Goal: Information Seeking & Learning: Learn about a topic

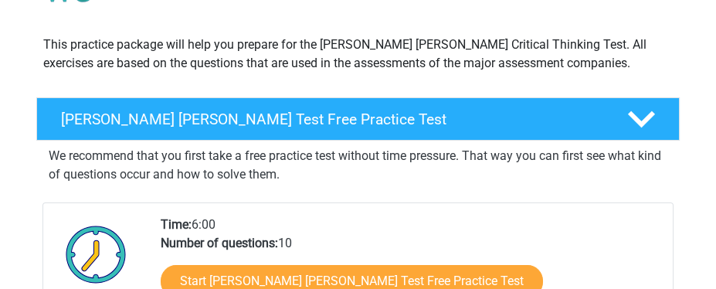
scroll to position [232, 0]
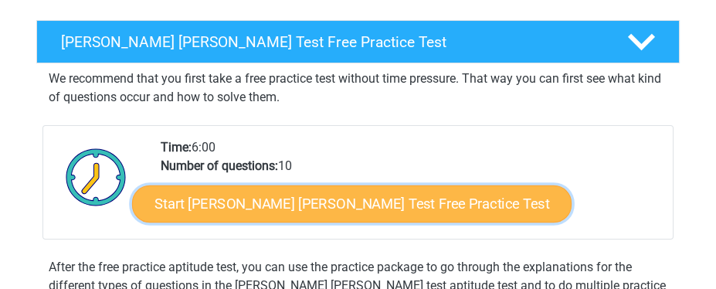
click at [344, 197] on link "Start Watson Glaser Test Free Practice Test" at bounding box center [350, 203] width 439 height 37
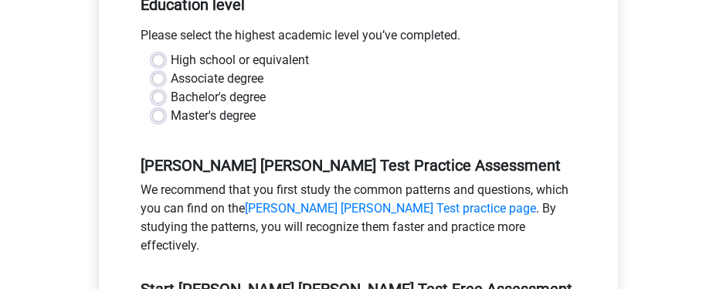
scroll to position [309, 0]
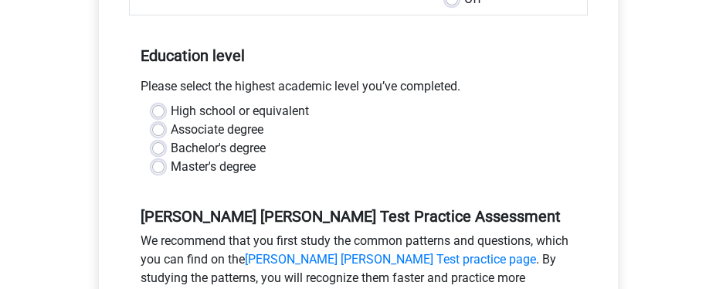
click at [171, 158] on label "Master's degree" at bounding box center [213, 167] width 85 height 19
click at [161, 158] on input "Master's degree" at bounding box center [158, 165] width 12 height 15
radio input "true"
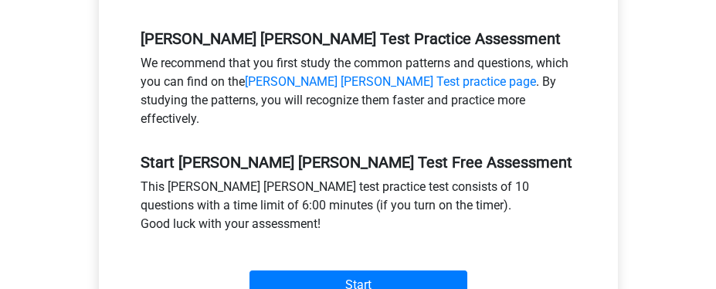
scroll to position [540, 0]
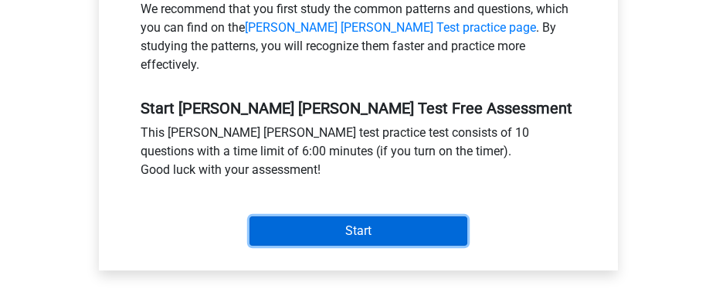
click at [354, 216] on input "Start" at bounding box center [358, 230] width 218 height 29
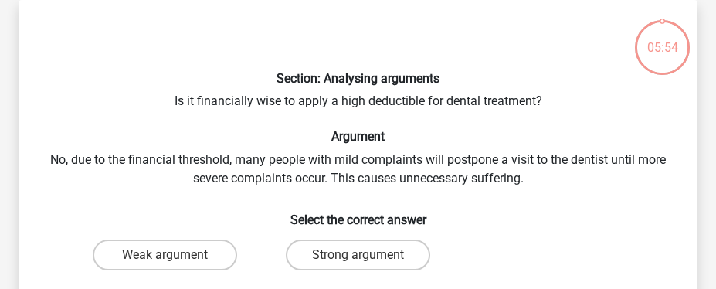
scroll to position [154, 0]
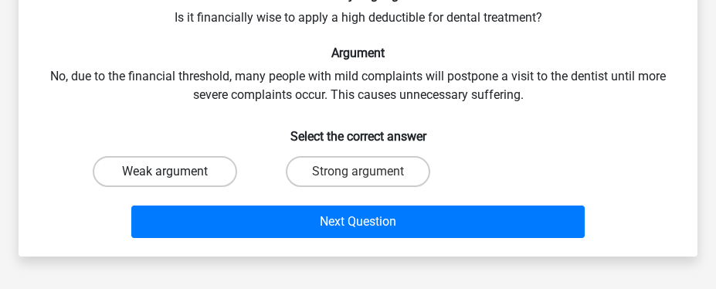
click at [136, 173] on label "Weak argument" at bounding box center [165, 171] width 144 height 31
click at [165, 173] on input "Weak argument" at bounding box center [170, 176] width 10 height 10
radio input "true"
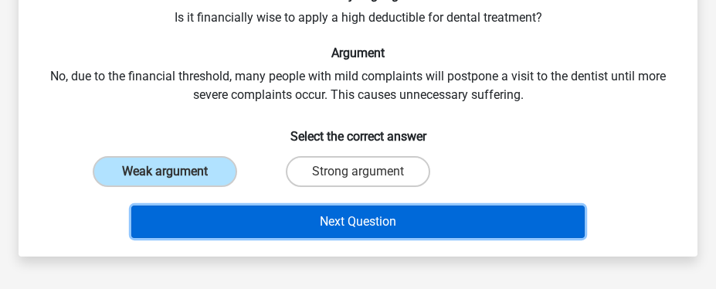
click at [348, 220] on button "Next Question" at bounding box center [357, 221] width 452 height 32
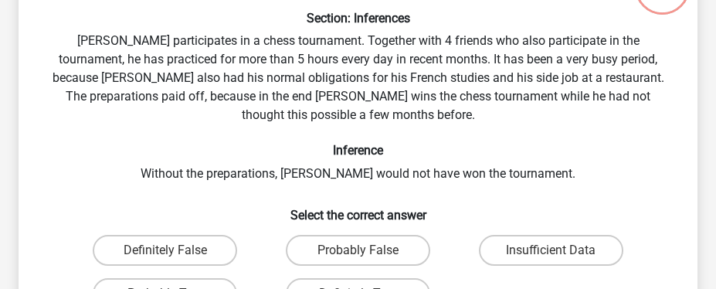
scroll to position [148, 0]
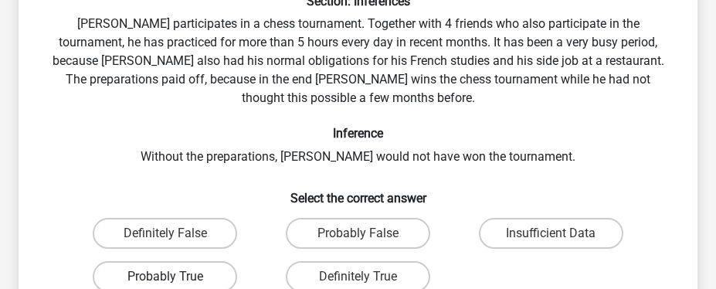
click at [164, 261] on label "Probably True" at bounding box center [165, 276] width 144 height 31
click at [165, 276] on input "Probably True" at bounding box center [170, 281] width 10 height 10
radio input "true"
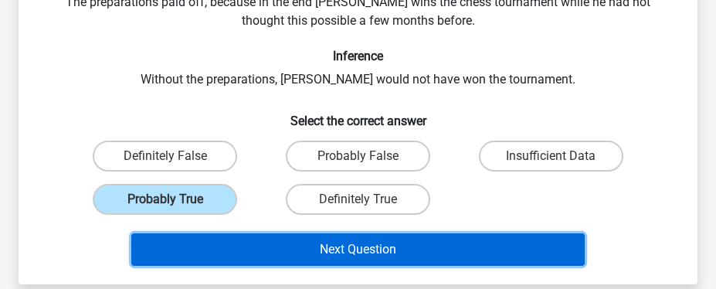
click at [398, 236] on button "Next Question" at bounding box center [357, 249] width 452 height 32
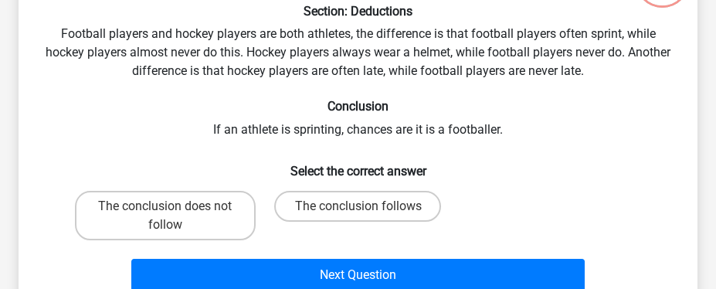
scroll to position [225, 0]
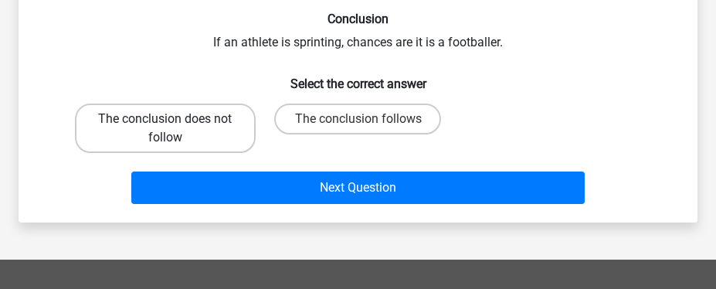
click at [151, 130] on label "The conclusion does not follow" at bounding box center [165, 127] width 181 height 49
click at [165, 129] on input "The conclusion does not follow" at bounding box center [170, 124] width 10 height 10
radio input "true"
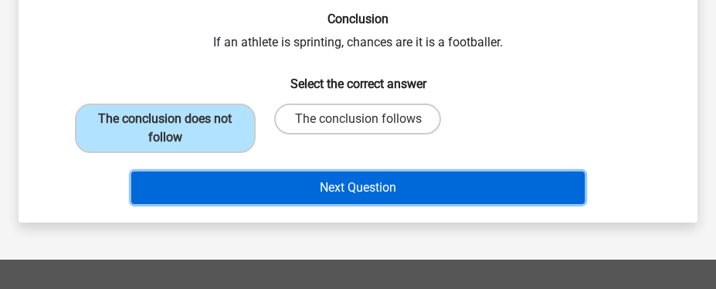
click at [412, 192] on button "Next Question" at bounding box center [357, 187] width 452 height 32
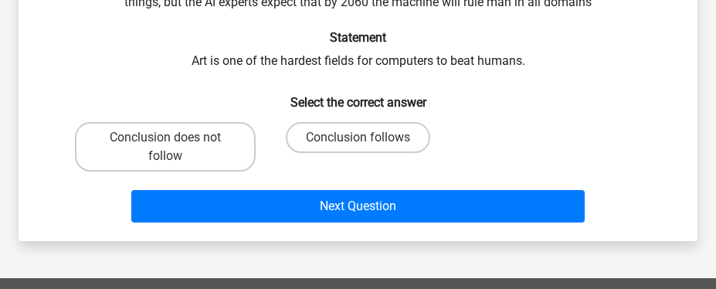
click at [367, 140] on input "Conclusion follows" at bounding box center [363, 142] width 10 height 10
radio input "true"
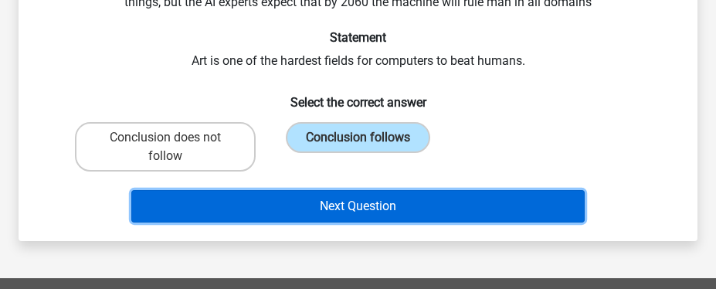
click at [363, 213] on button "Next Question" at bounding box center [357, 206] width 452 height 32
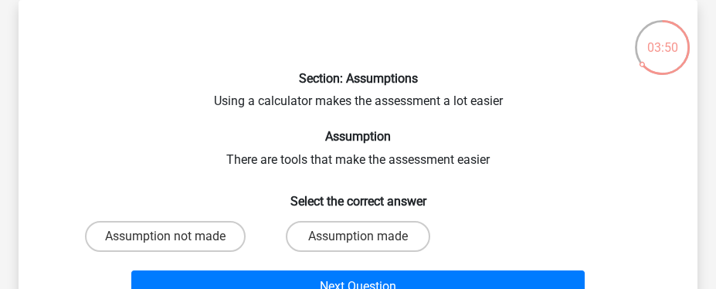
scroll to position [148, 0]
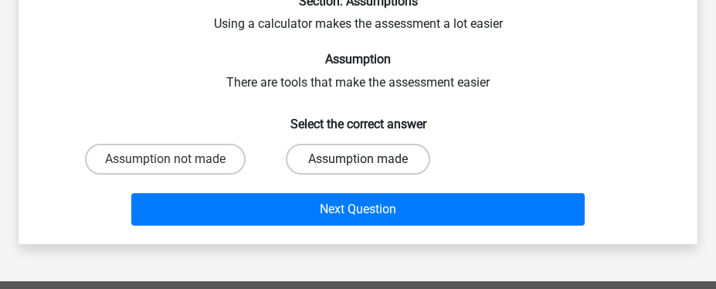
click at [354, 160] on label "Assumption made" at bounding box center [358, 159] width 144 height 31
click at [358, 160] on input "Assumption made" at bounding box center [363, 164] width 10 height 10
radio input "true"
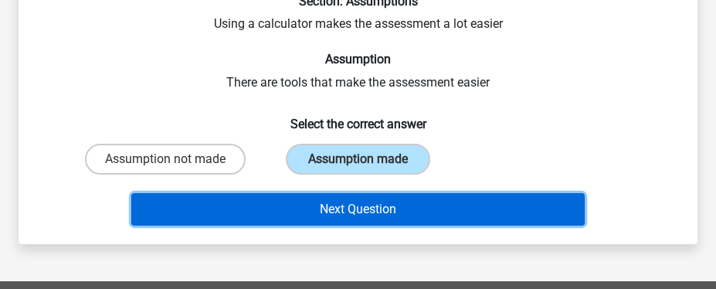
click at [359, 215] on button "Next Question" at bounding box center [357, 209] width 452 height 32
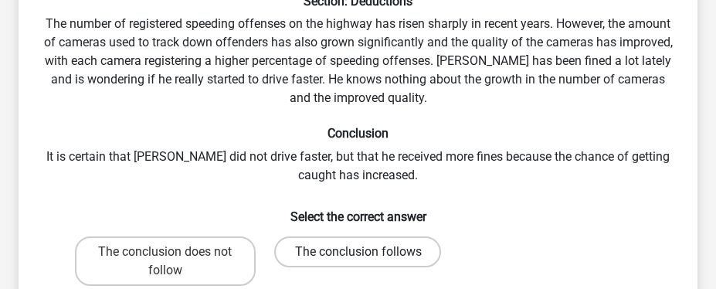
drag, startPoint x: 167, startPoint y: 243, endPoint x: 295, endPoint y: 259, distance: 129.1
click at [168, 243] on label "The conclusion does not follow" at bounding box center [165, 260] width 181 height 49
click at [168, 252] on input "The conclusion does not follow" at bounding box center [170, 257] width 10 height 10
radio input "true"
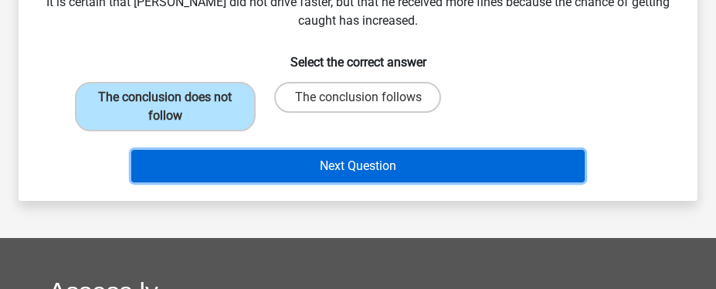
click at [420, 169] on button "Next Question" at bounding box center [357, 166] width 452 height 32
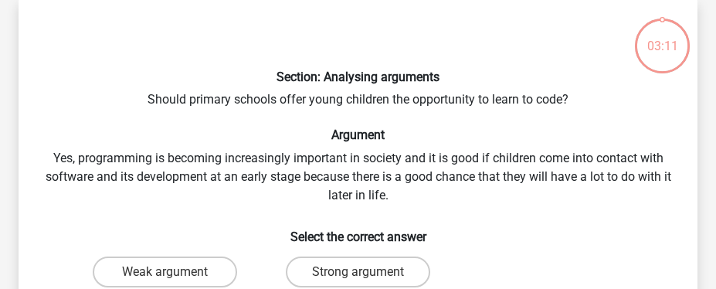
scroll to position [71, 0]
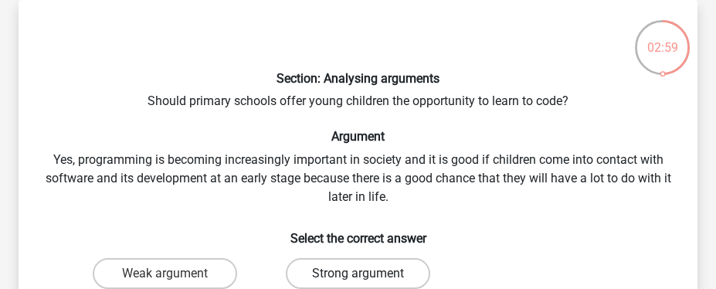
click at [336, 276] on label "Strong argument" at bounding box center [358, 273] width 144 height 31
click at [358, 276] on input "Strong argument" at bounding box center [363, 278] width 10 height 10
radio input "true"
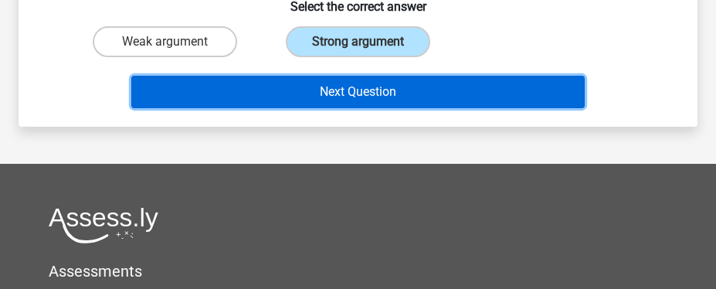
click at [378, 94] on button "Next Question" at bounding box center [357, 92] width 452 height 32
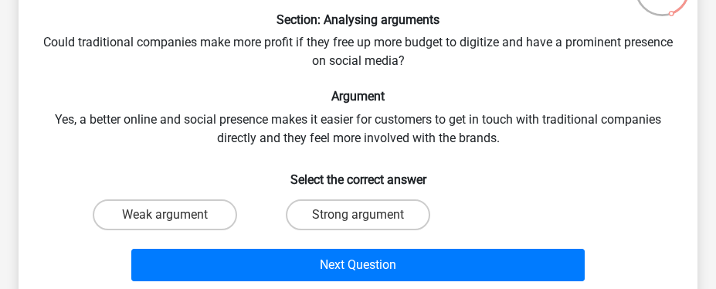
scroll to position [148, 0]
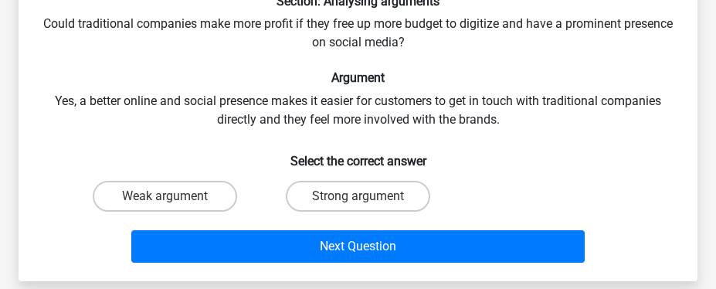
click at [362, 196] on input "Strong argument" at bounding box center [363, 201] width 10 height 10
radio input "true"
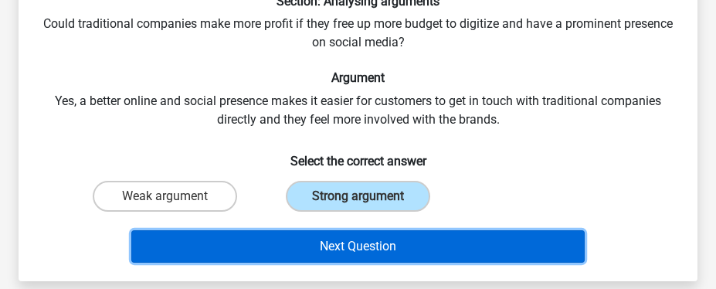
click at [373, 249] on button "Next Question" at bounding box center [357, 246] width 452 height 32
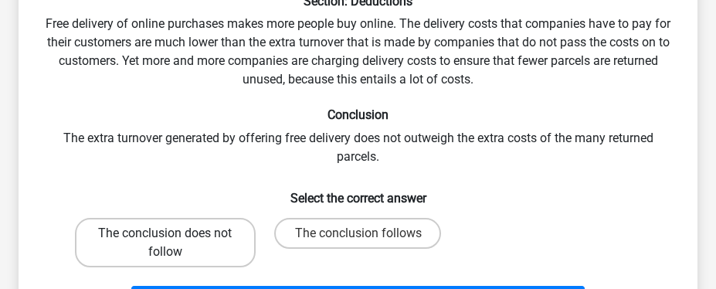
click at [202, 242] on label "The conclusion does not follow" at bounding box center [165, 242] width 181 height 49
click at [175, 242] on input "The conclusion does not follow" at bounding box center [170, 238] width 10 height 10
radio input "true"
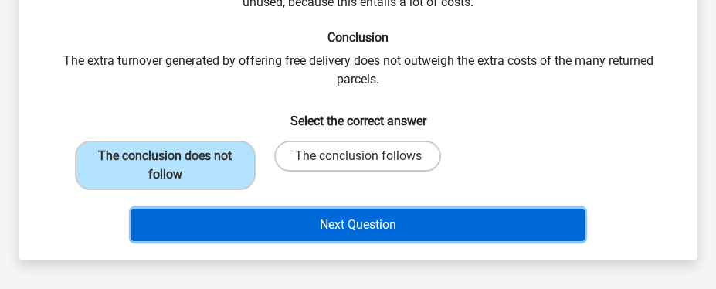
click at [383, 228] on button "Next Question" at bounding box center [357, 224] width 452 height 32
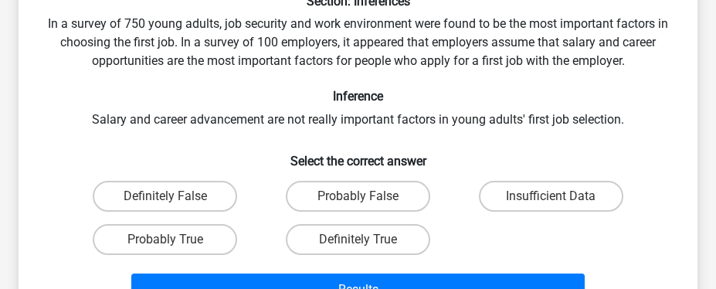
click at [367, 199] on input "Probably False" at bounding box center [363, 201] width 10 height 10
radio input "true"
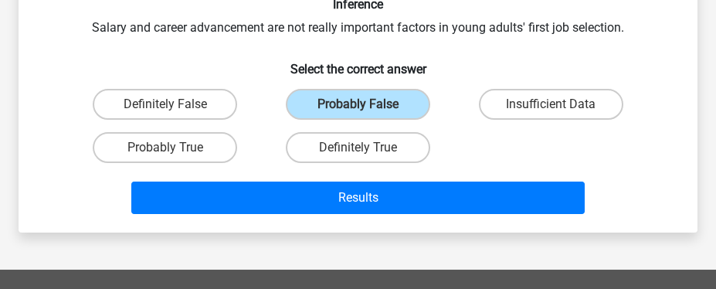
scroll to position [380, 0]
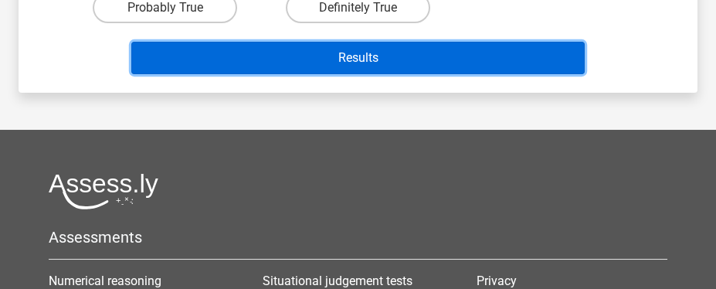
click at [400, 56] on button "Results" at bounding box center [357, 58] width 452 height 32
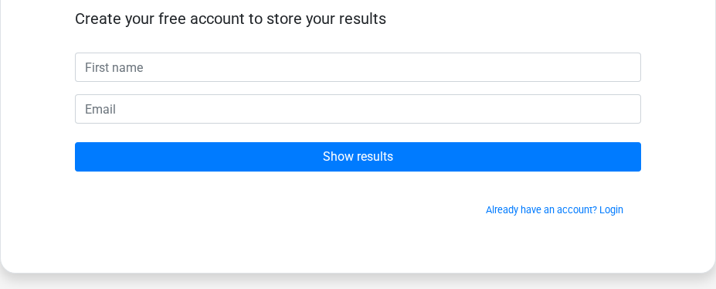
scroll to position [77, 0]
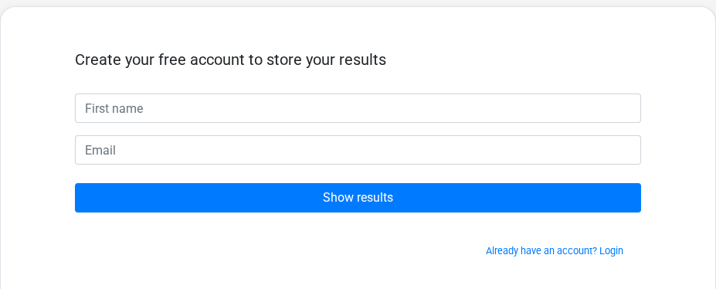
click at [125, 112] on input "text" at bounding box center [358, 107] width 566 height 29
type input "Klara"
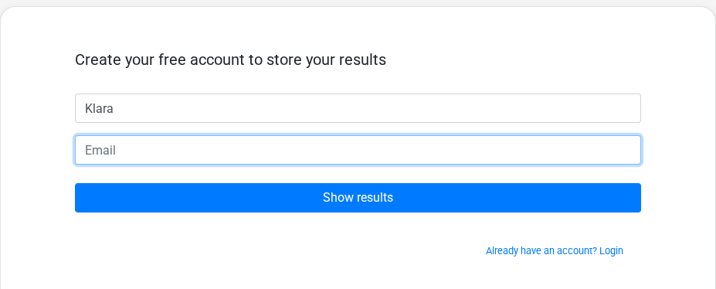
click at [112, 145] on input "email" at bounding box center [358, 149] width 566 height 29
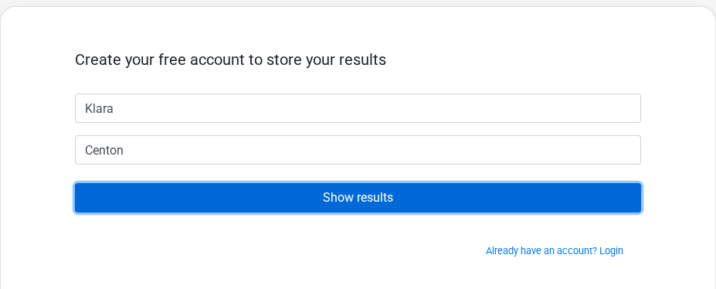
click at [361, 201] on input "Show results" at bounding box center [358, 197] width 566 height 29
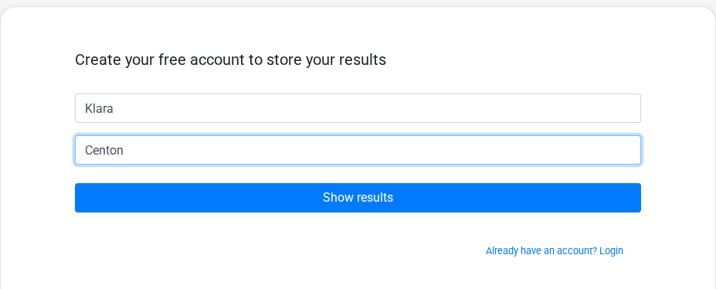
click at [163, 147] on input "Centon" at bounding box center [358, 149] width 566 height 29
click at [170, 152] on input "Centon" at bounding box center [358, 149] width 566 height 29
drag, startPoint x: 136, startPoint y: 145, endPoint x: 35, endPoint y: 146, distance: 101.2
click at [32, 145] on div "Create your free account to store your results Klara Centon Show results Alread…" at bounding box center [358, 160] width 716 height 308
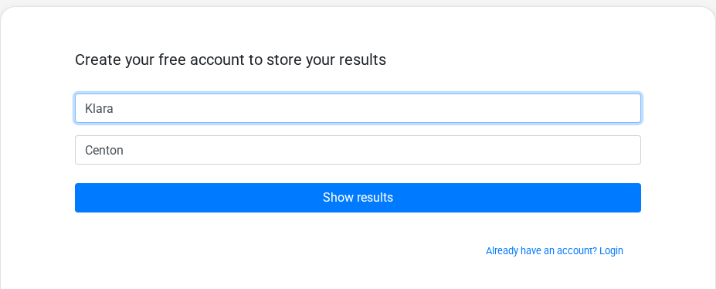
click at [148, 107] on input "Klara" at bounding box center [358, 107] width 566 height 29
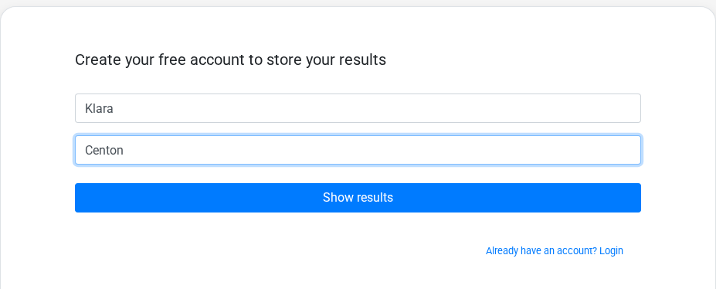
click at [147, 151] on input "Centon" at bounding box center [358, 149] width 566 height 29
type input "C"
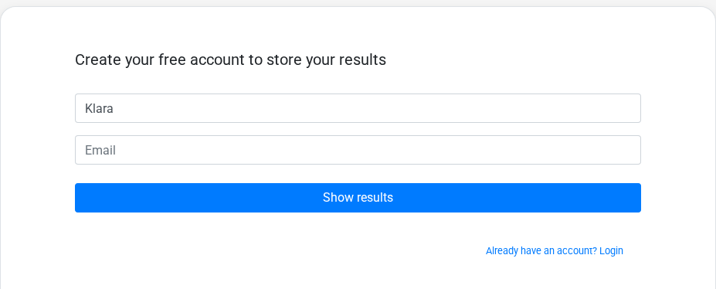
click at [246, 168] on form "Create your free account to store your results Klara Show results Already have …" at bounding box center [358, 154] width 566 height 208
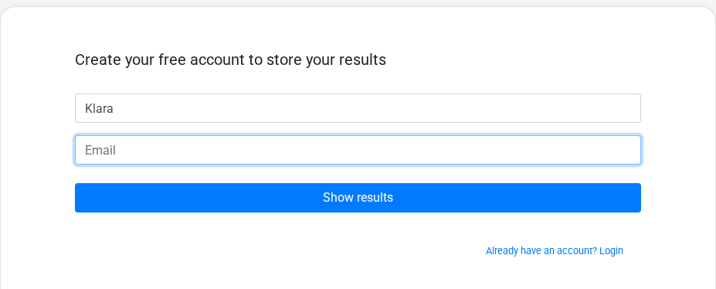
click at [220, 153] on input "email" at bounding box center [358, 149] width 566 height 29
paste input "@"
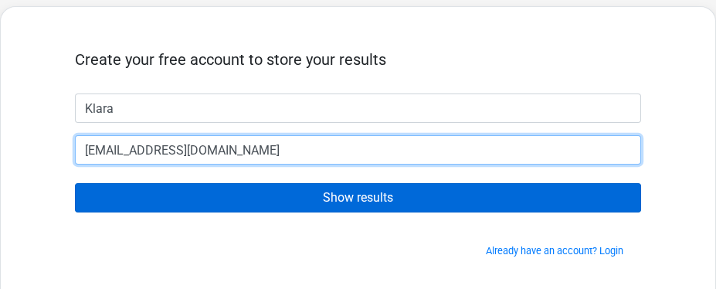
type input "kentoclai@yahoo.com"
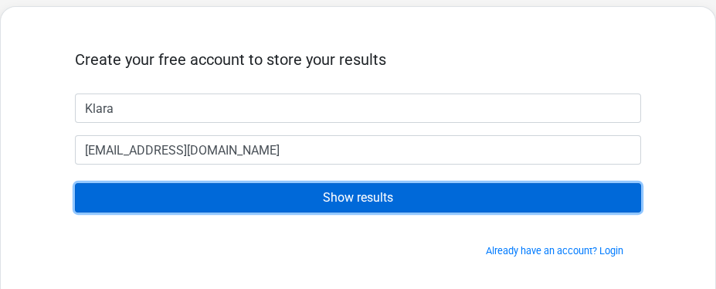
click at [305, 198] on input "Show results" at bounding box center [358, 197] width 566 height 29
click at [370, 201] on input "Show results" at bounding box center [358, 197] width 566 height 29
click at [398, 205] on input "Show results" at bounding box center [358, 197] width 566 height 29
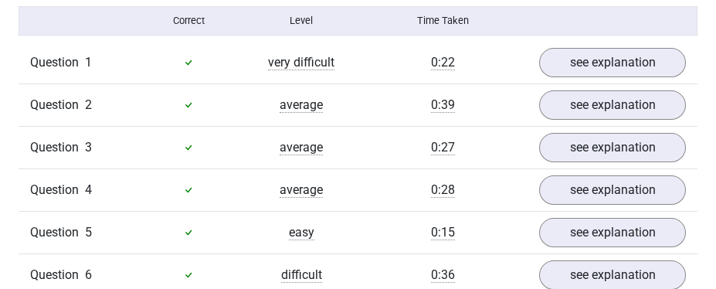
scroll to position [1235, 0]
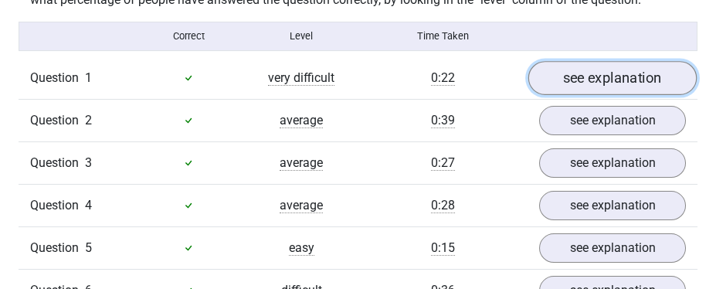
click at [601, 65] on link "see explanation" at bounding box center [612, 78] width 168 height 34
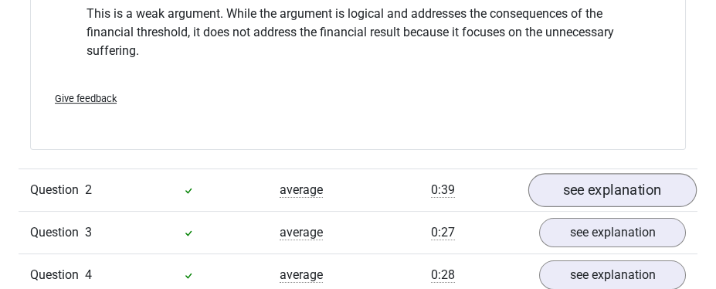
scroll to position [1621, 0]
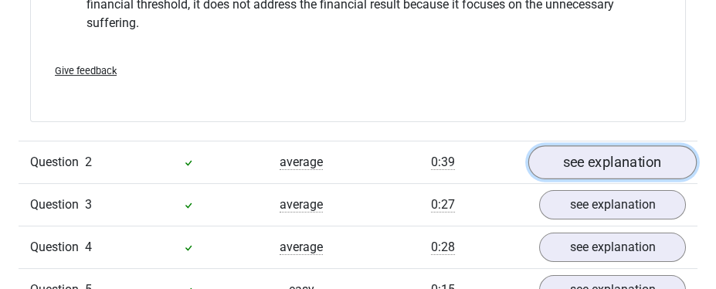
click at [610, 150] on link "see explanation" at bounding box center [612, 162] width 168 height 34
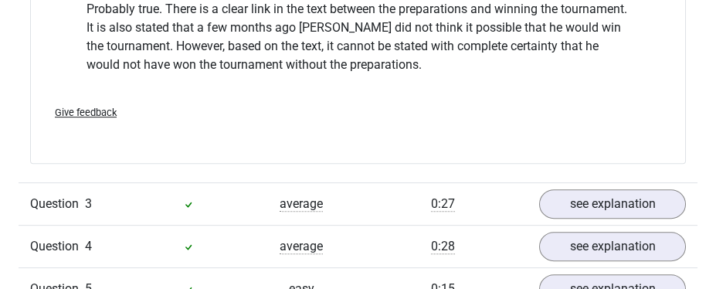
scroll to position [2239, 0]
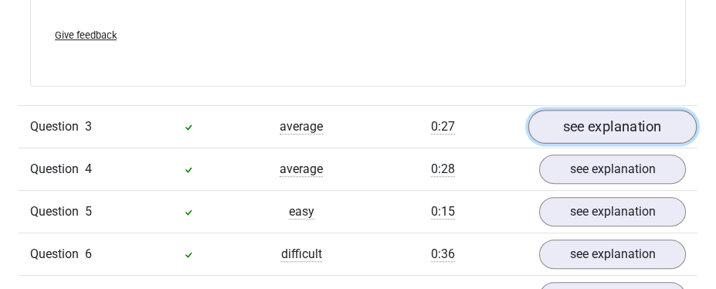
click at [606, 110] on link "see explanation" at bounding box center [612, 127] width 168 height 34
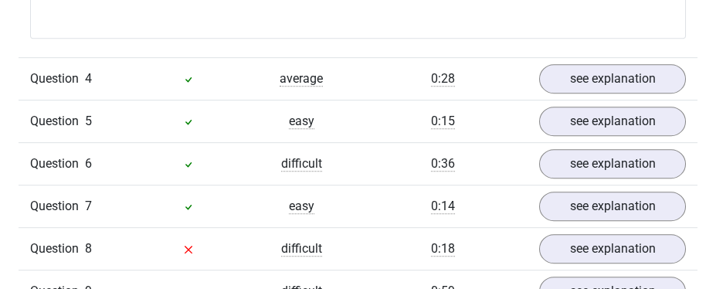
scroll to position [3089, 0]
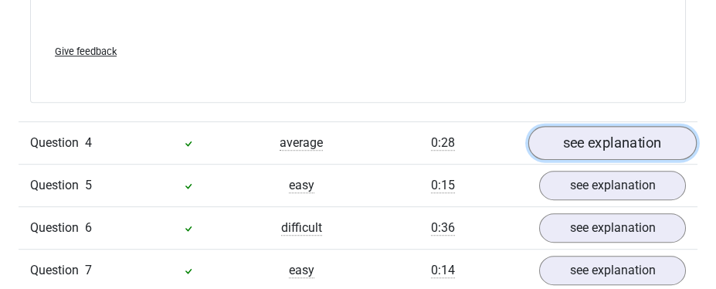
click at [573, 127] on link "see explanation" at bounding box center [612, 144] width 168 height 34
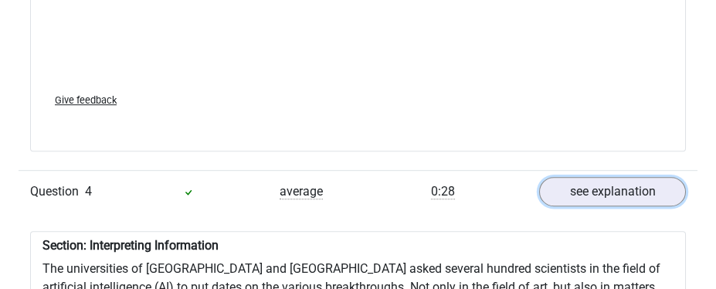
scroll to position [3011, 0]
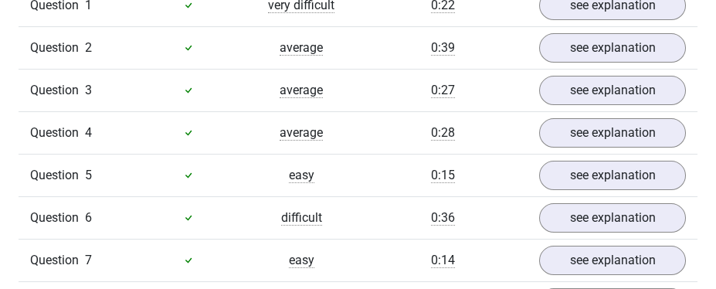
scroll to position [1390, 0]
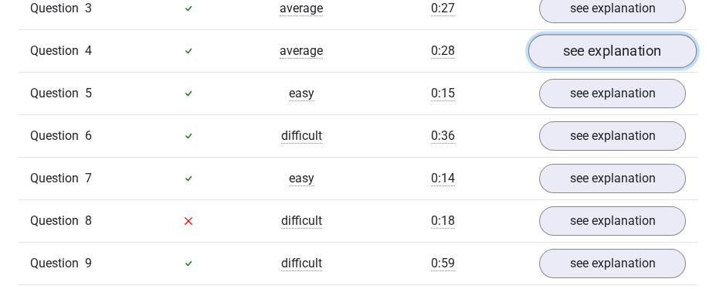
click at [610, 44] on link "see explanation" at bounding box center [612, 51] width 168 height 34
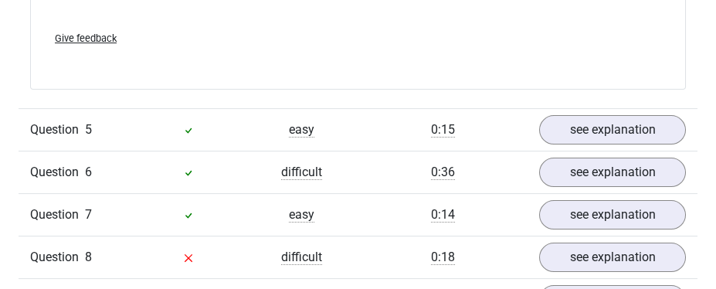
scroll to position [1853, 0]
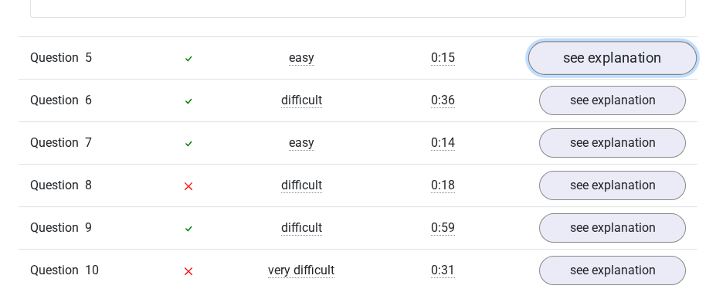
click at [596, 56] on link "see explanation" at bounding box center [612, 58] width 168 height 34
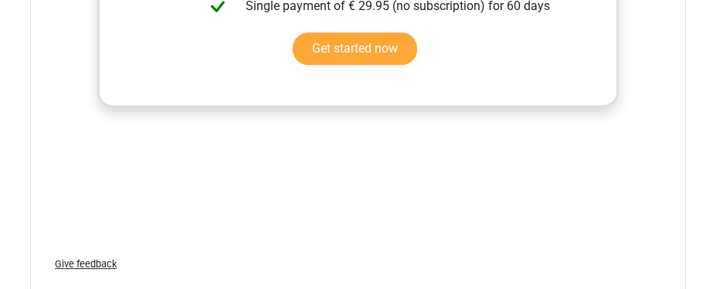
scroll to position [2394, 0]
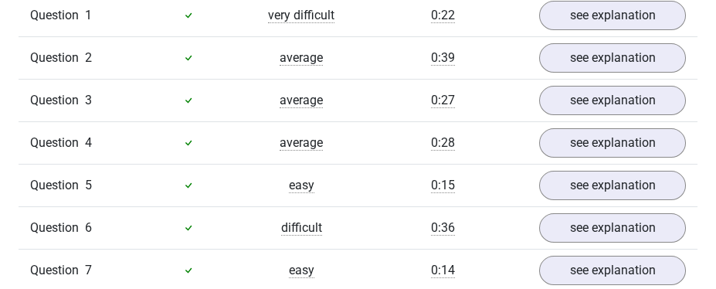
scroll to position [1313, 0]
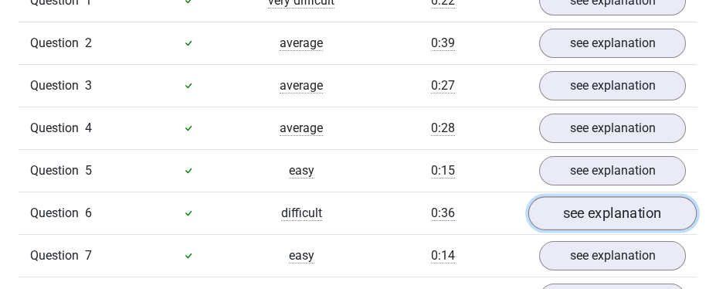
click at [602, 200] on link "see explanation" at bounding box center [612, 213] width 168 height 34
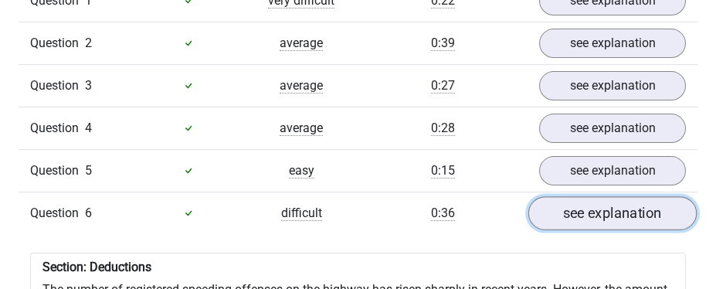
click at [600, 206] on link "see explanation" at bounding box center [612, 213] width 168 height 34
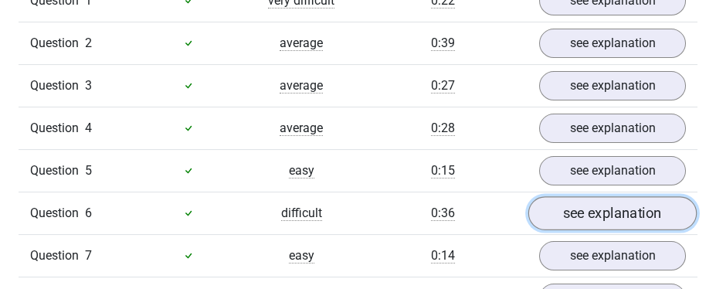
click at [596, 206] on link "see explanation" at bounding box center [612, 213] width 168 height 34
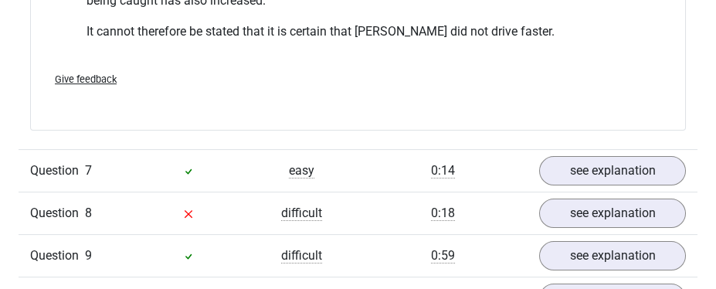
scroll to position [2008, 0]
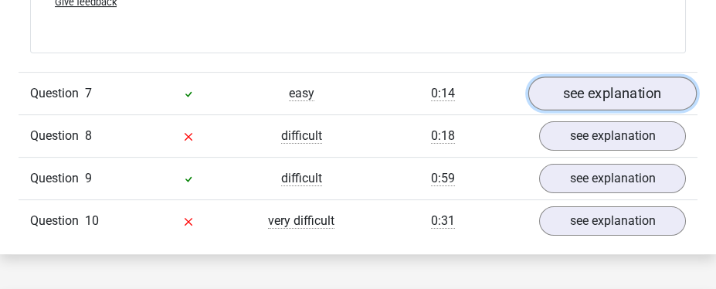
click at [598, 86] on link "see explanation" at bounding box center [612, 93] width 168 height 34
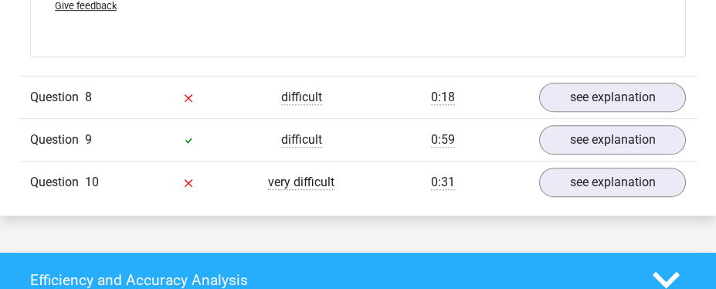
scroll to position [2857, 0]
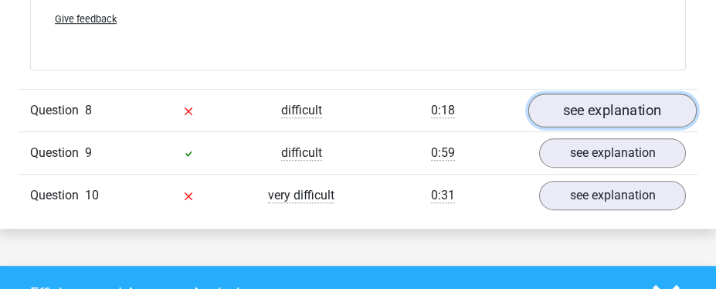
click at [604, 108] on link "see explanation" at bounding box center [612, 110] width 168 height 34
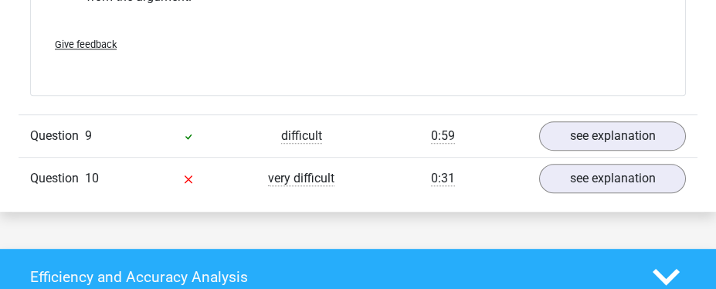
scroll to position [3320, 0]
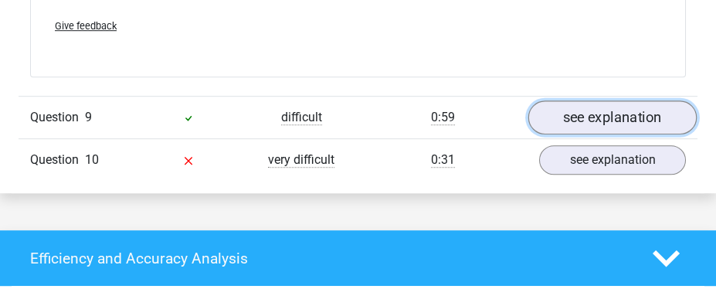
click at [594, 107] on link "see explanation" at bounding box center [612, 118] width 168 height 34
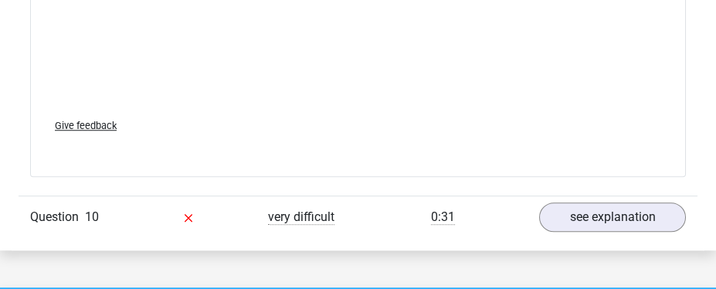
scroll to position [4170, 0]
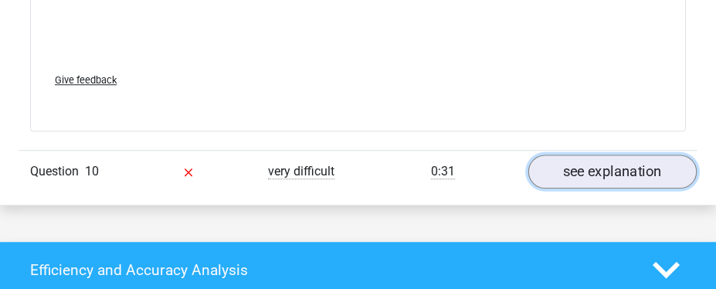
click at [615, 167] on link "see explanation" at bounding box center [612, 171] width 168 height 34
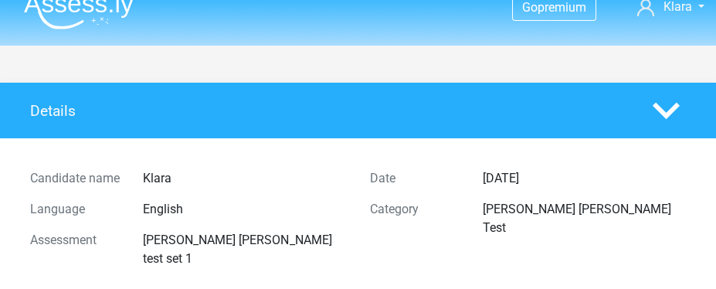
scroll to position [0, 0]
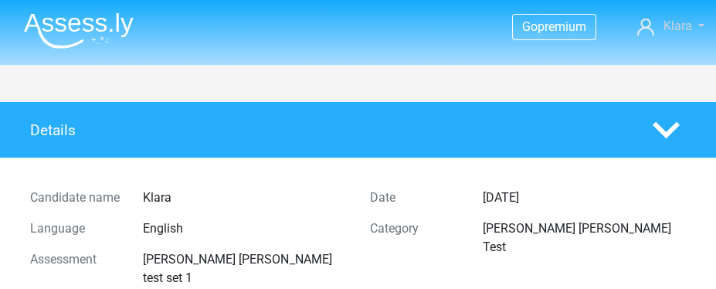
click at [679, 25] on span "Klara" at bounding box center [677, 26] width 29 height 15
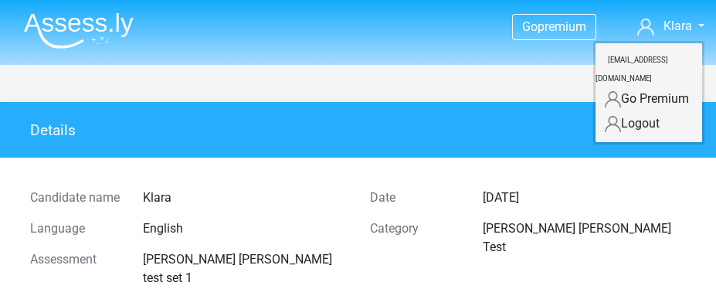
click at [432, 165] on div "Candidate name Klara Language English Assessment [PERSON_NAME] [PERSON_NAME] te…" at bounding box center [358, 238] width 693 height 161
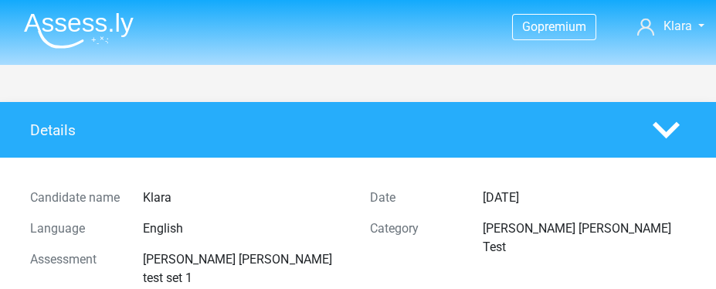
click at [90, 24] on img at bounding box center [79, 30] width 110 height 36
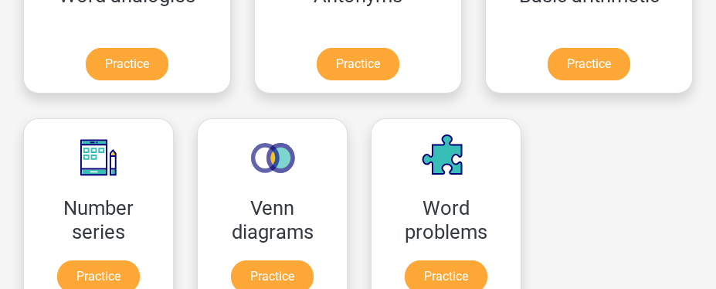
scroll to position [1004, 0]
